Goal: Task Accomplishment & Management: Use online tool/utility

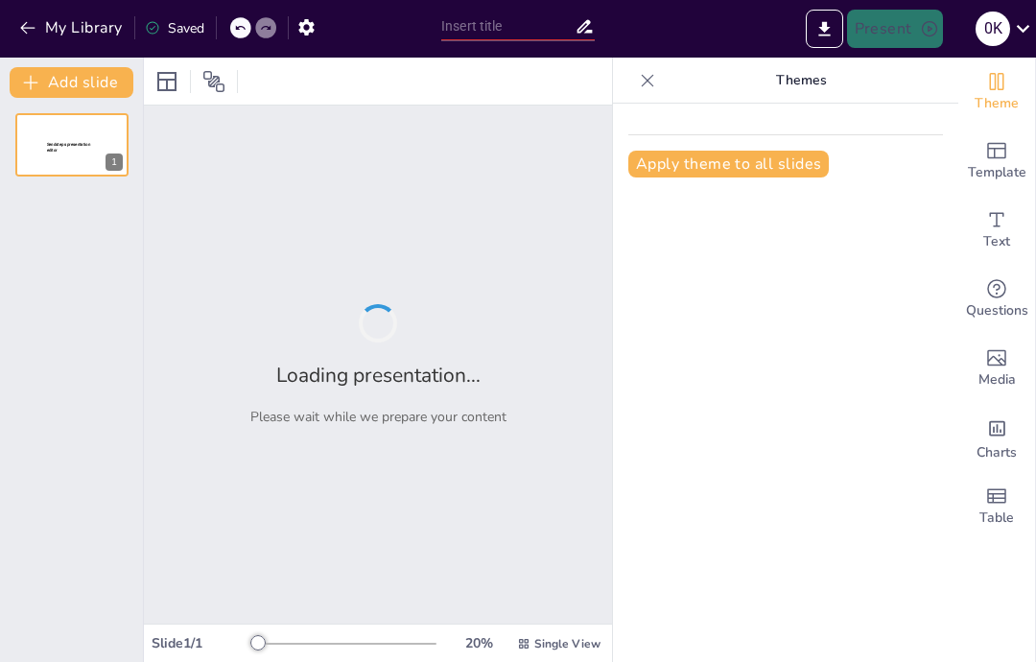
type input "Cultivating a Growth Mindset: Empowering Future Innovators in Science"
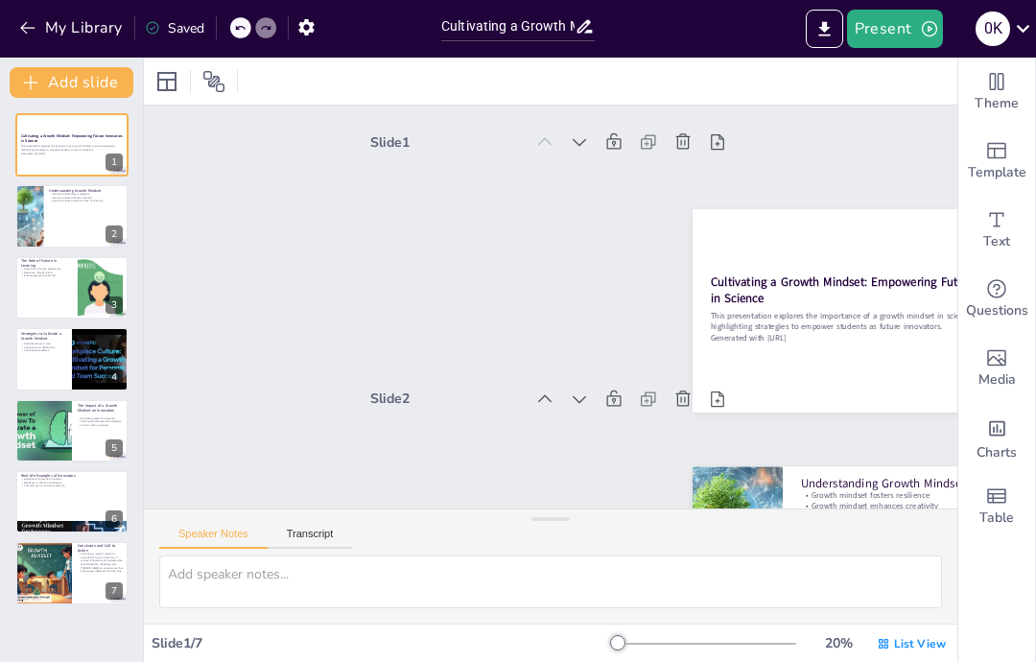
click at [61, 211] on div at bounding box center [71, 215] width 113 height 63
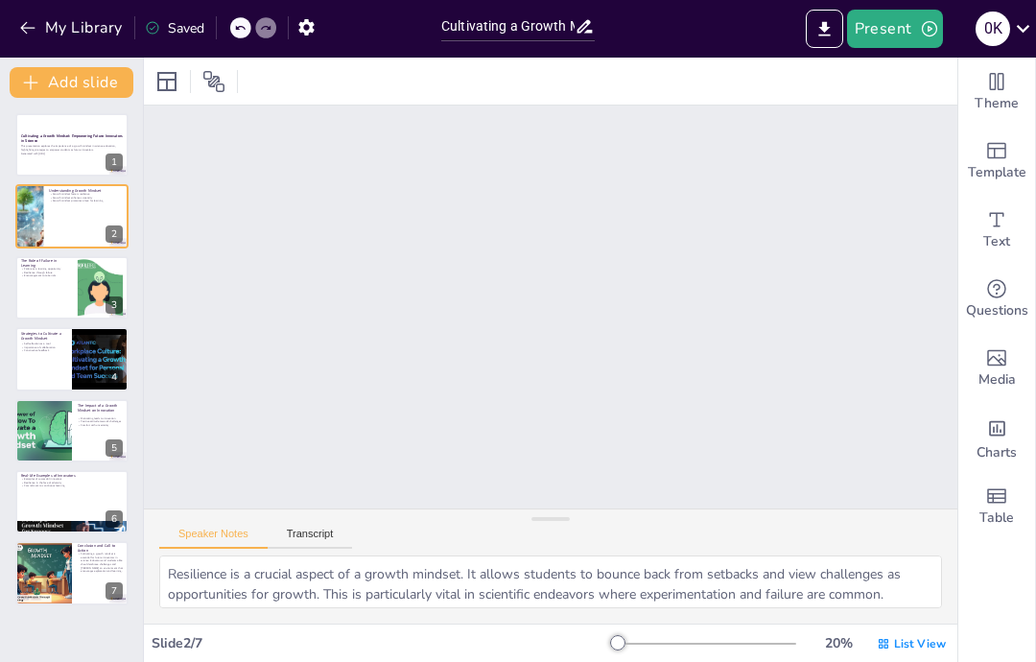
scroll to position [260, 0]
click at [41, 219] on div at bounding box center [29, 215] width 113 height 63
click at [57, 295] on div at bounding box center [71, 287] width 113 height 63
type textarea "Viewing failure as a learning opportunity shifts the focus from negative outcom…"
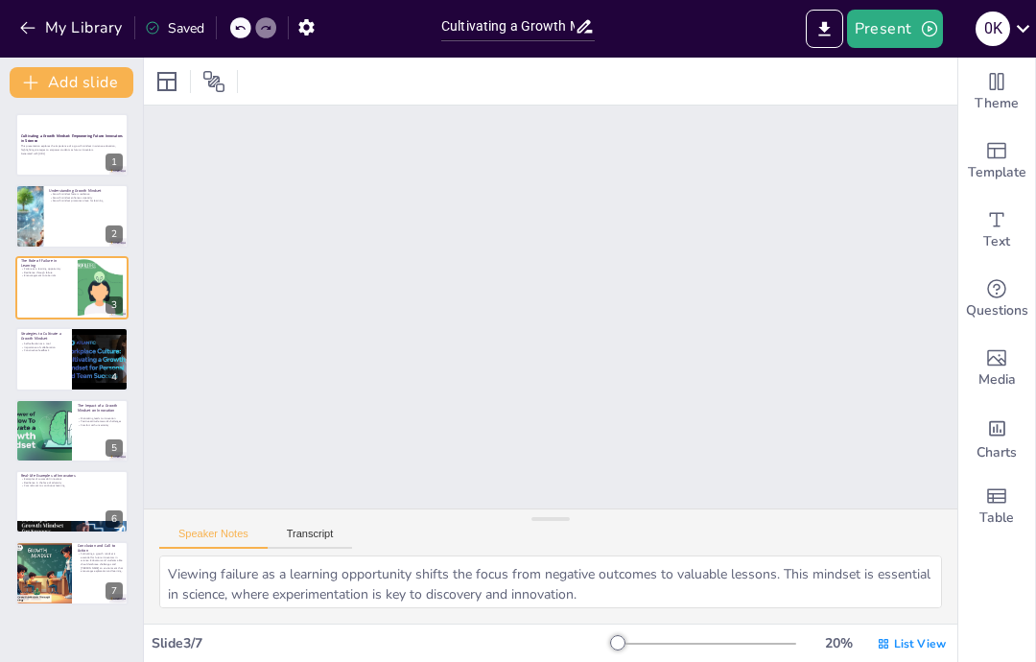
scroll to position [517, 0]
click at [59, 145] on p "This presentation explores the importance of a growth mindset in science educat…" at bounding box center [72, 148] width 102 height 7
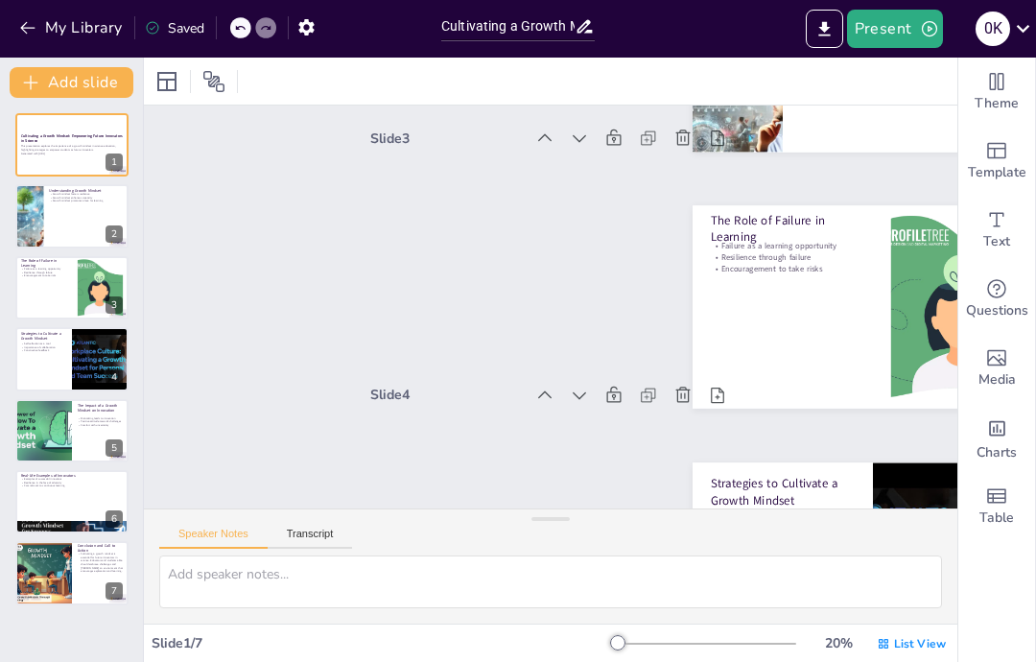
scroll to position [4, 0]
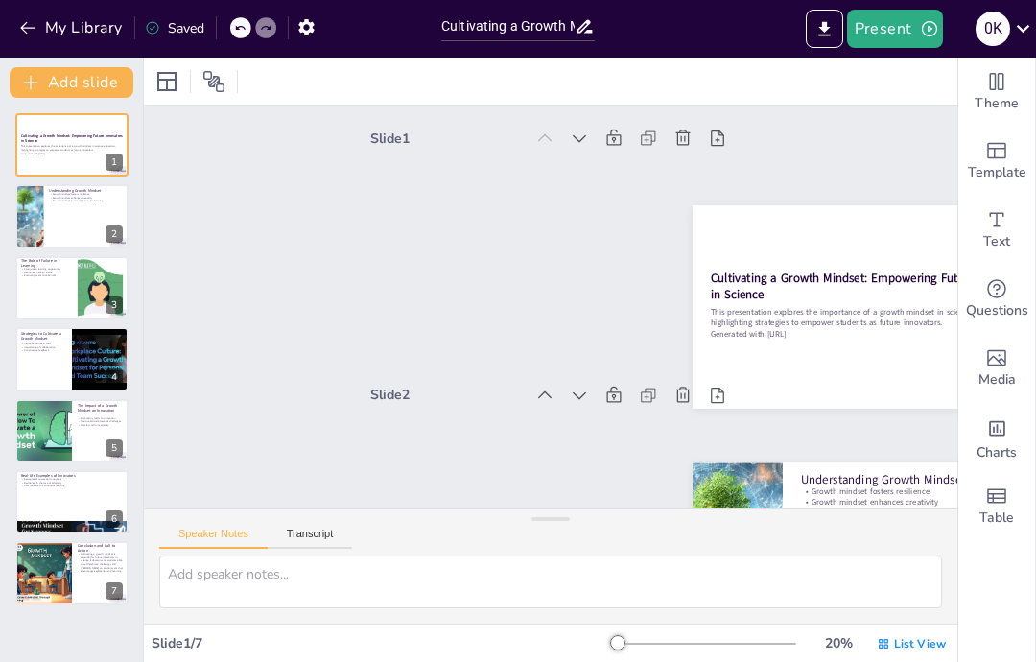
click at [518, 390] on icon at bounding box center [510, 384] width 15 height 12
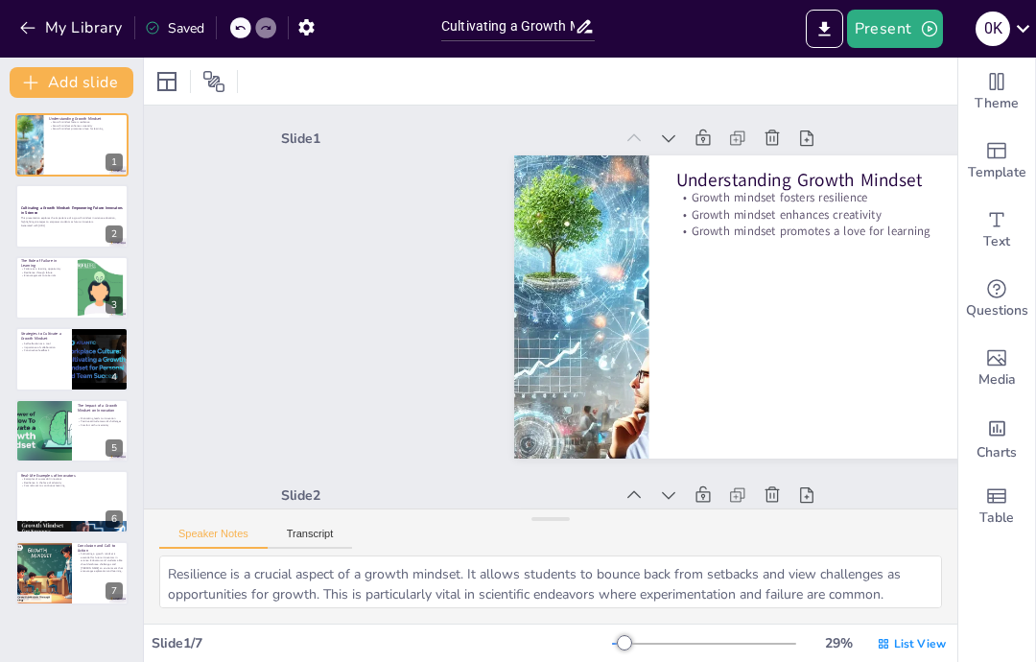
click at [989, 96] on span "Theme" at bounding box center [997, 103] width 44 height 21
click at [672, 140] on icon at bounding box center [668, 138] width 19 height 19
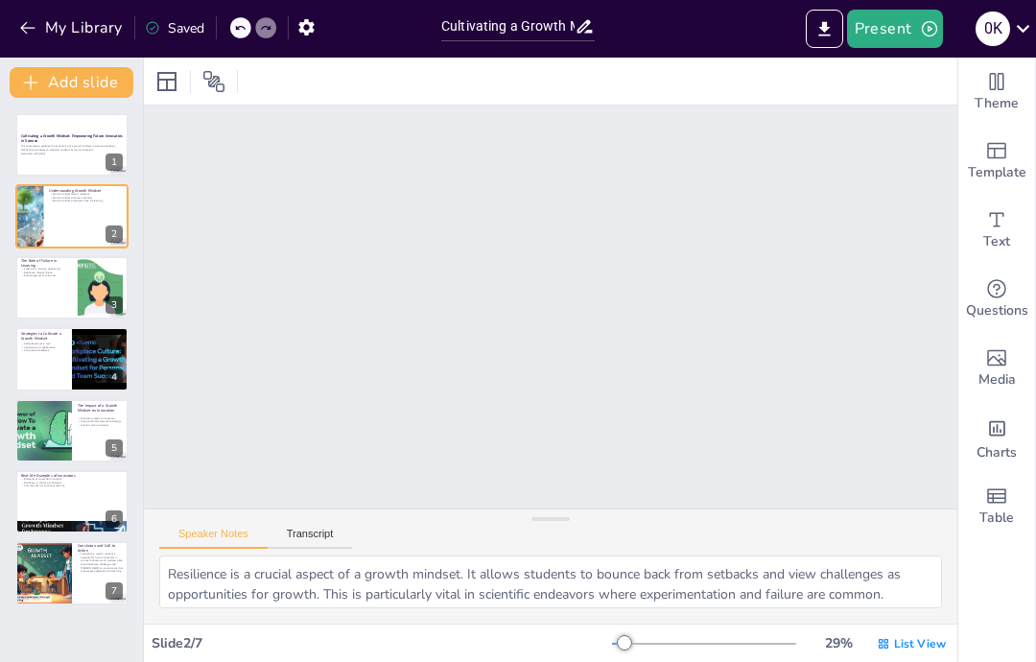
click at [87, 213] on button at bounding box center [84, 201] width 23 height 23
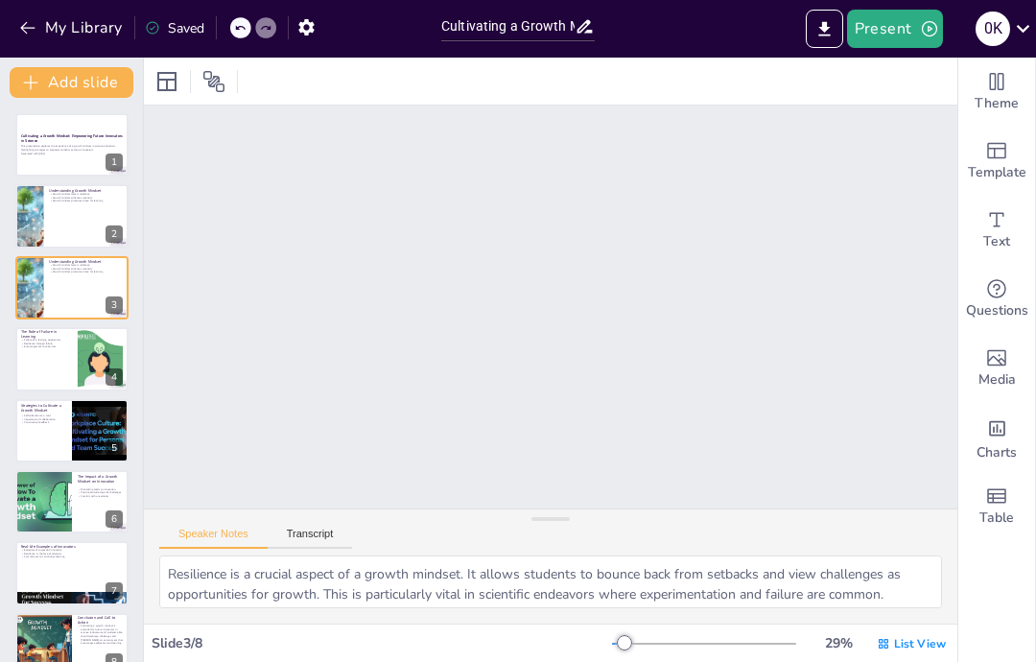
scroll to position [718, 0]
click at [50, 280] on div at bounding box center [71, 287] width 113 height 63
click at [46, 344] on p "Resilience through failure" at bounding box center [46, 344] width 51 height 4
type textarea "Viewing failure as a learning opportunity shifts the focus from negative outcom…"
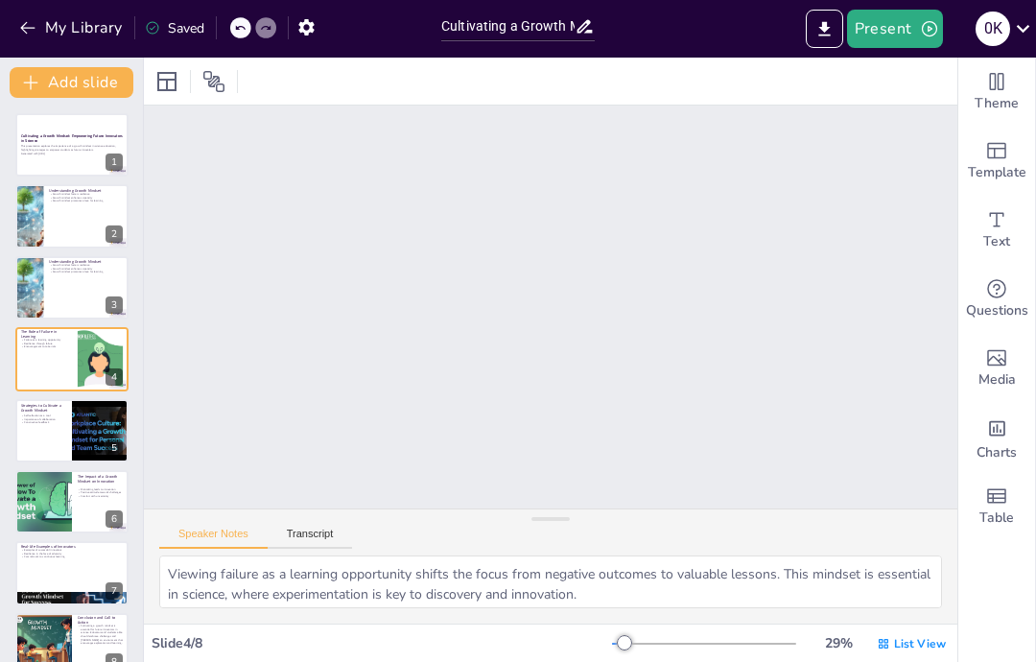
scroll to position [1075, 0]
click at [909, 37] on button "Present" at bounding box center [895, 29] width 96 height 38
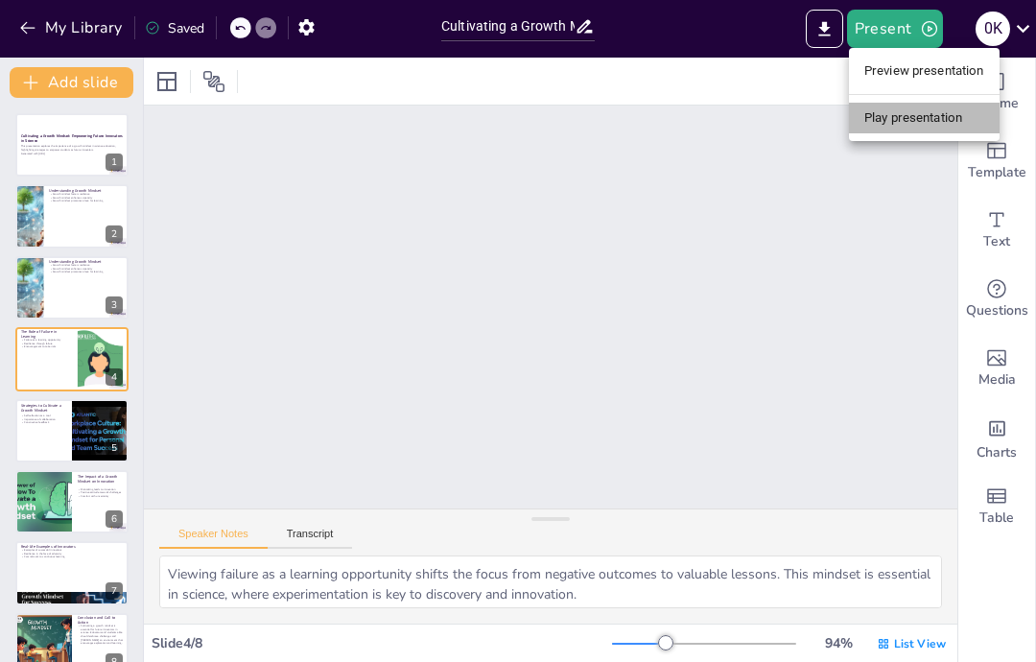
click at [939, 126] on li "Play presentation" at bounding box center [924, 118] width 151 height 31
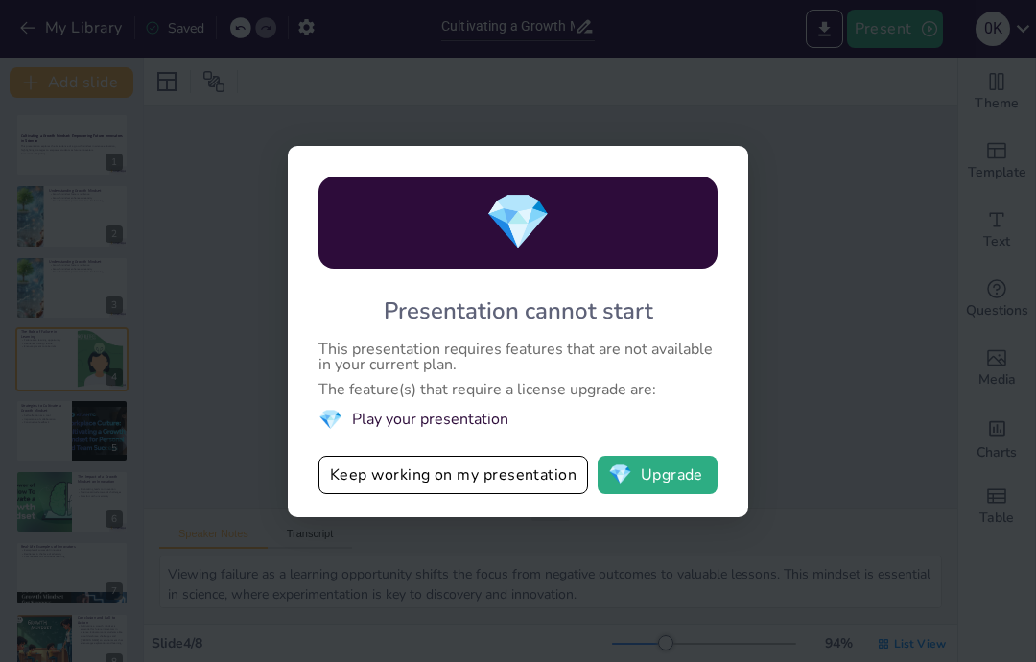
click at [884, 397] on div "💎 Presentation cannot start This presentation requires features that are not av…" at bounding box center [518, 331] width 1036 height 662
click at [534, 475] on button "Keep working on my presentation" at bounding box center [454, 475] width 270 height 38
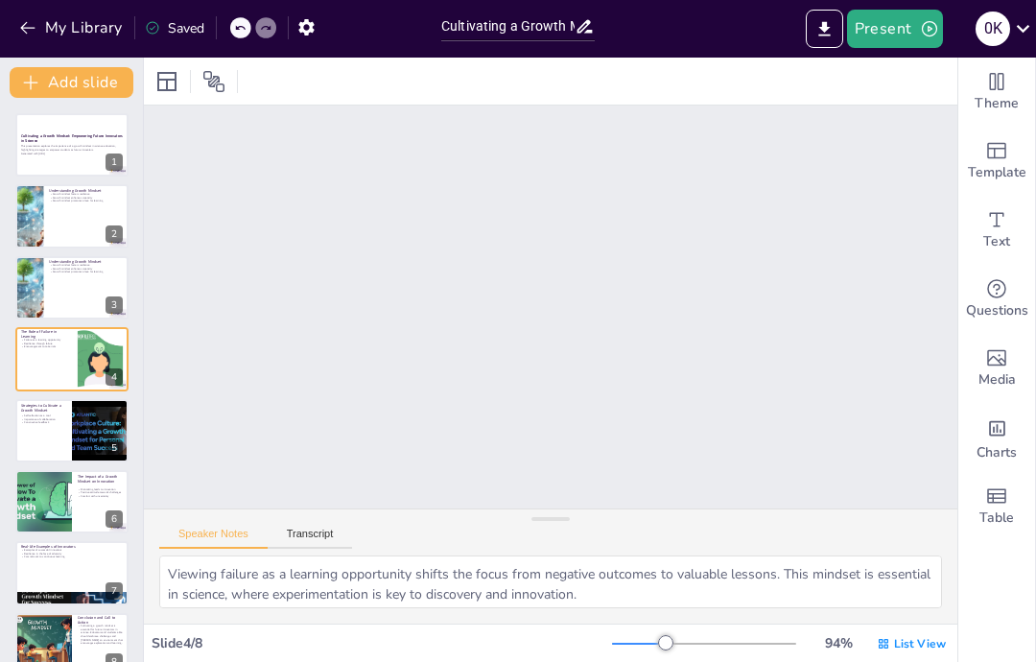
click at [930, 28] on icon "button" at bounding box center [929, 28] width 15 height 15
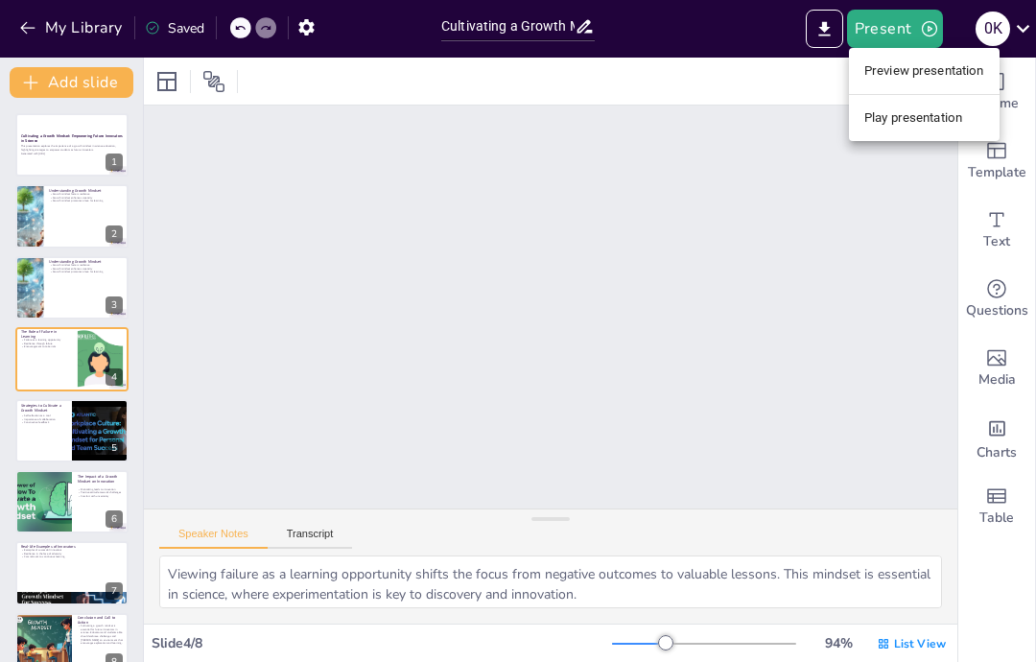
click at [973, 63] on li "Preview presentation" at bounding box center [924, 71] width 151 height 31
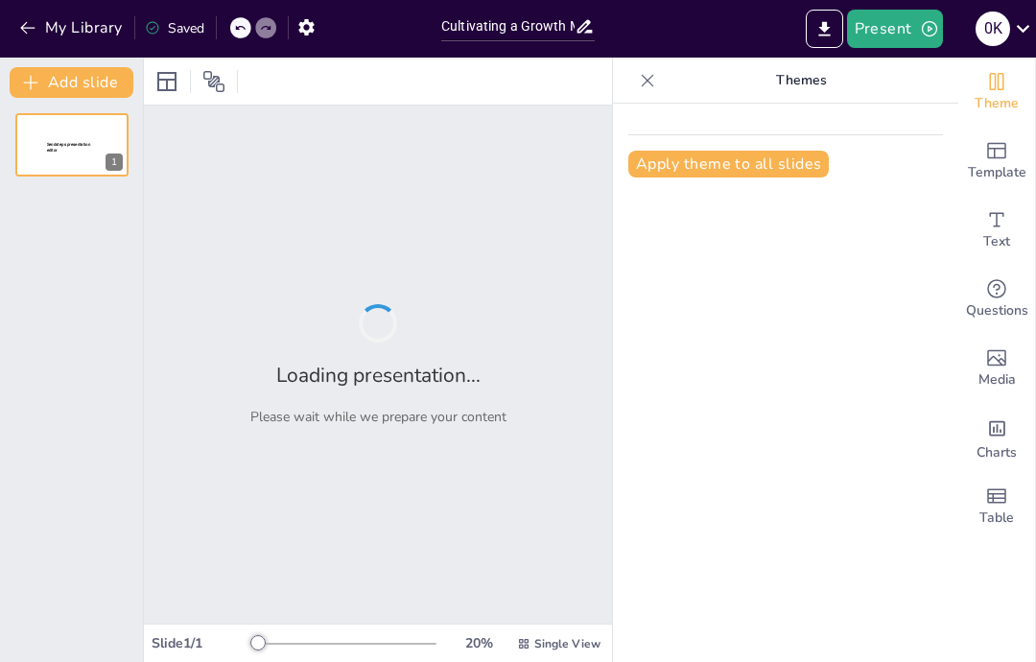
type input "Cultivating a Growth Mindset: Empowering Future Innovators in Science"
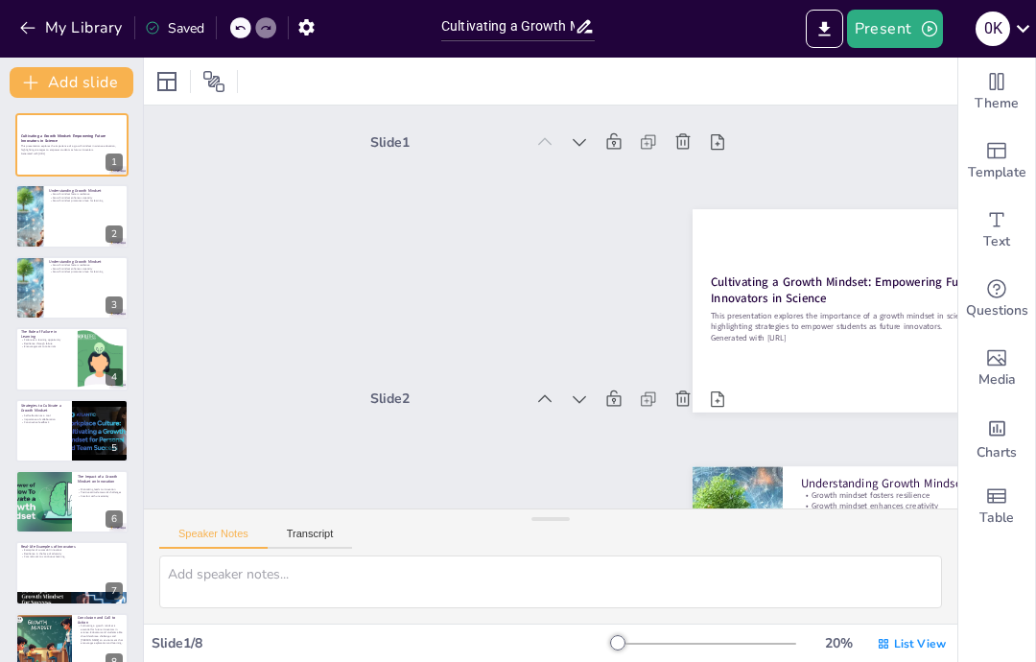
click at [64, 646] on div at bounding box center [44, 644] width 86 height 63
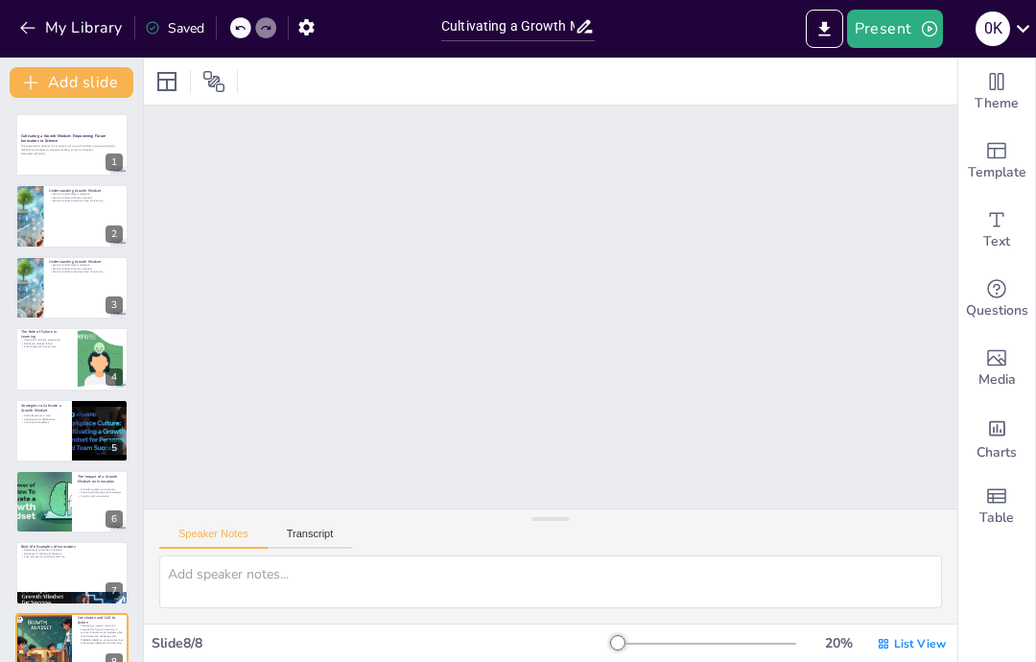
scroll to position [1701, 0]
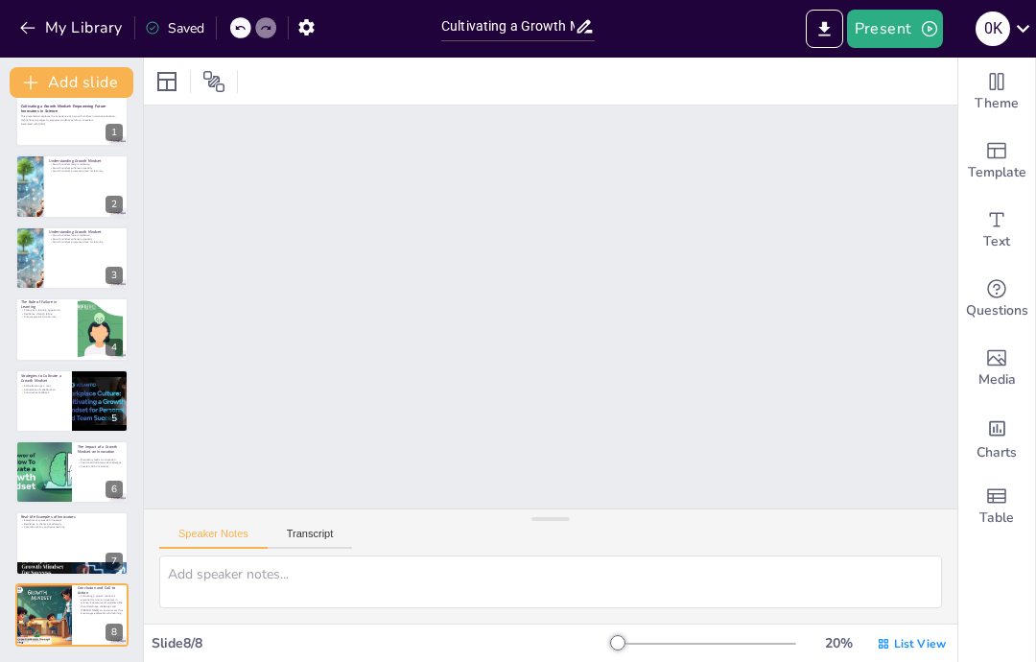
click at [909, 644] on span "List View" at bounding box center [920, 643] width 52 height 15
click at [911, 558] on span "Single View" at bounding box center [898, 563] width 87 height 18
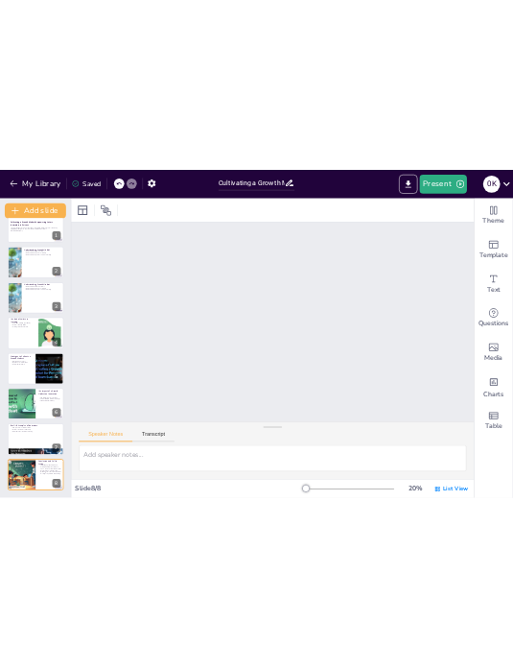
scroll to position [0, 0]
